Goal: Book appointment/travel/reservation

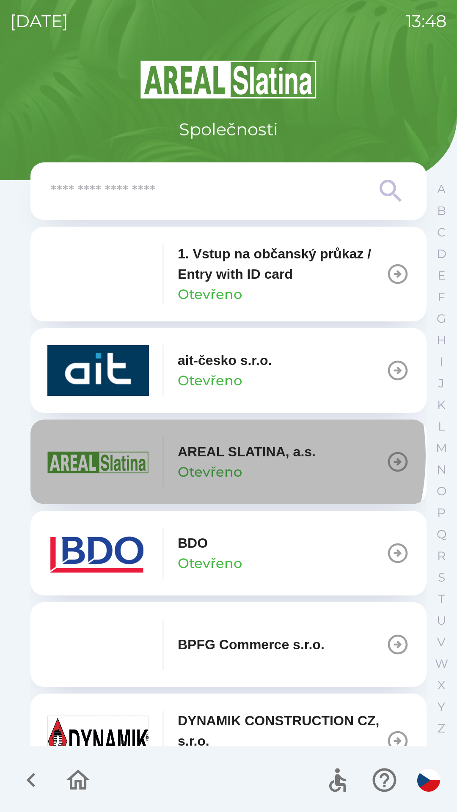
click at [196, 456] on p "AREAL SLATINA, a.s." at bounding box center [247, 451] width 138 height 20
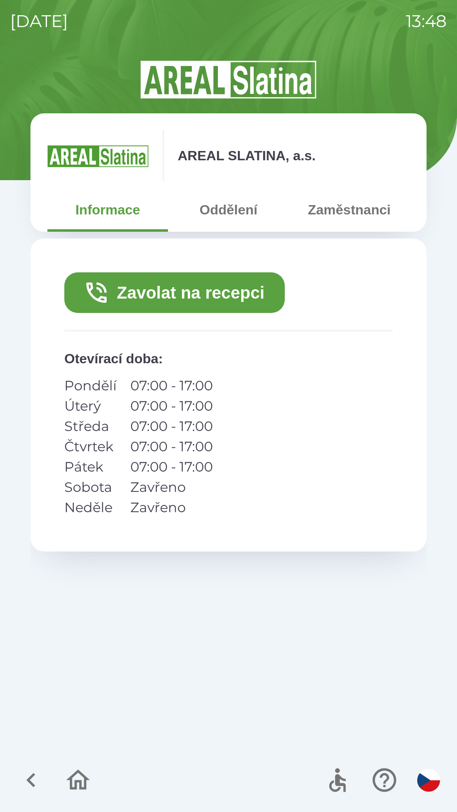
click at [334, 213] on button "Zaměstnanci" at bounding box center [349, 209] width 120 height 30
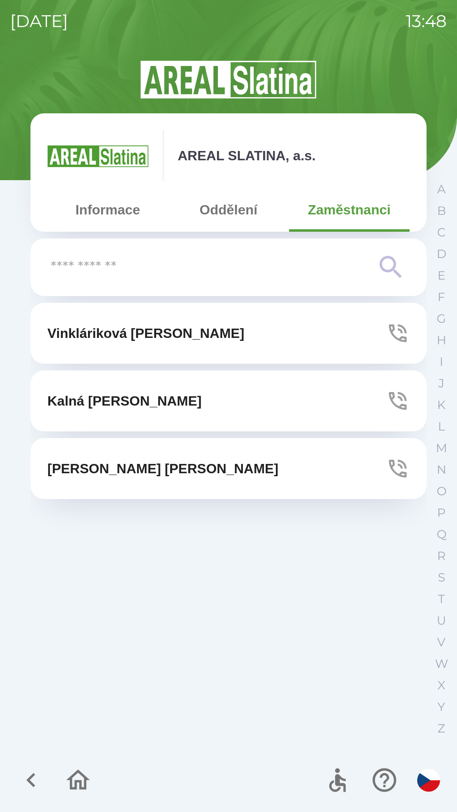
click at [199, 454] on button "[PERSON_NAME]" at bounding box center [228, 468] width 396 height 61
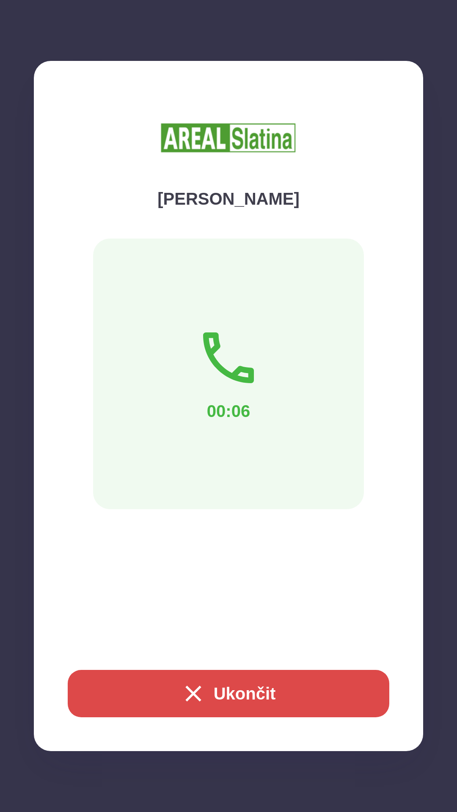
click at [104, 690] on button "Ukončit" at bounding box center [228, 693] width 321 height 47
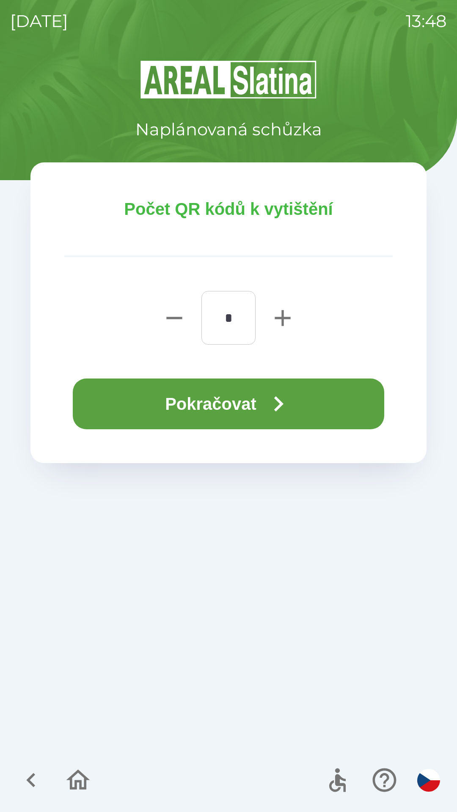
click at [239, 394] on button "Pokračovat" at bounding box center [228, 403] width 311 height 51
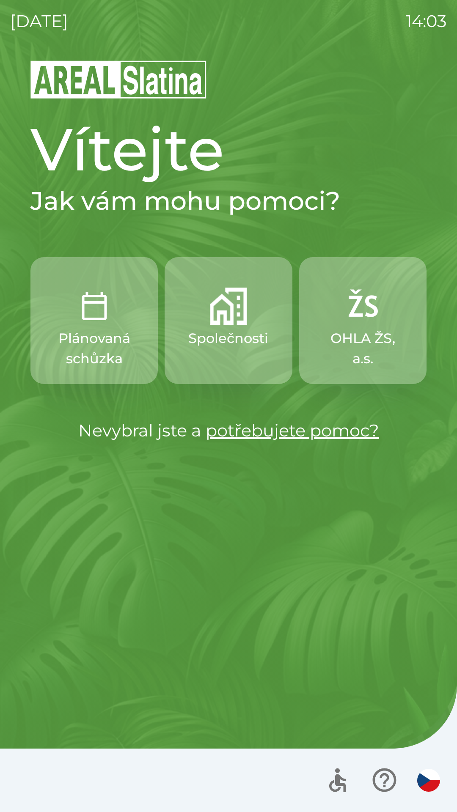
click at [233, 344] on p "Společnosti" at bounding box center [228, 338] width 80 height 20
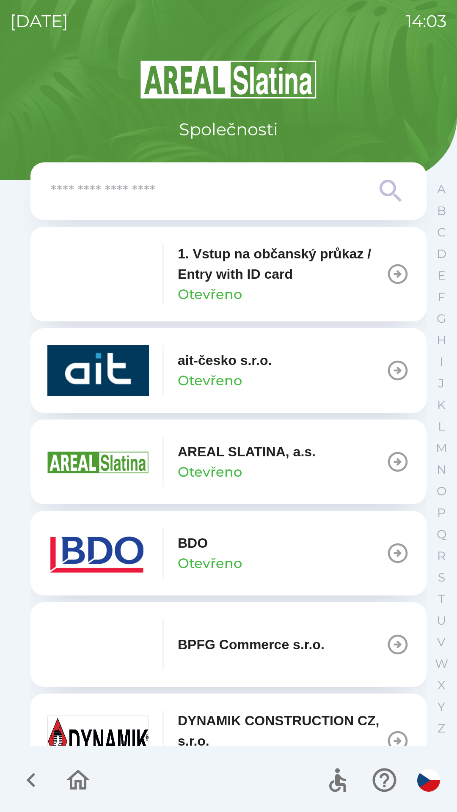
click at [239, 460] on p "AREAL SLATINA, a.s." at bounding box center [247, 451] width 138 height 20
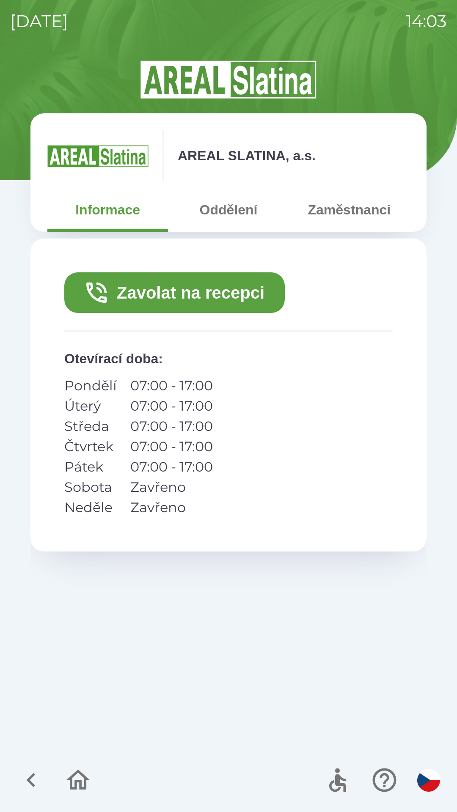
click at [341, 207] on button "Zaměstnanci" at bounding box center [349, 209] width 120 height 30
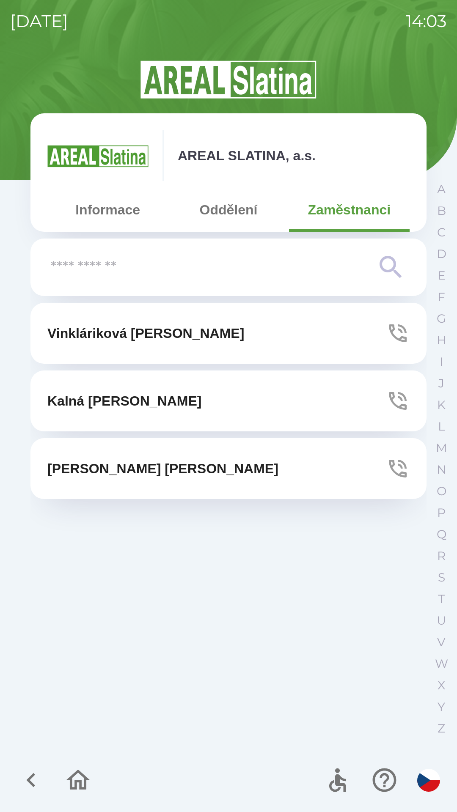
click at [180, 466] on button "[PERSON_NAME]" at bounding box center [228, 468] width 396 height 61
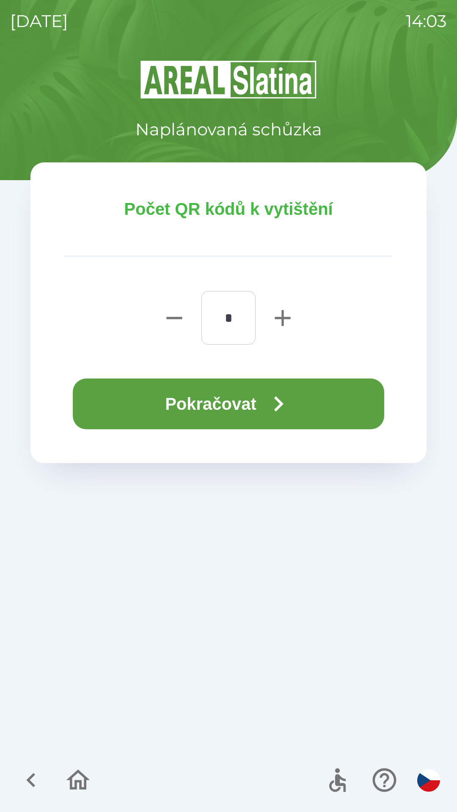
click at [263, 396] on button "Pokračovat" at bounding box center [228, 403] width 311 height 51
